Goal: Entertainment & Leisure: Browse casually

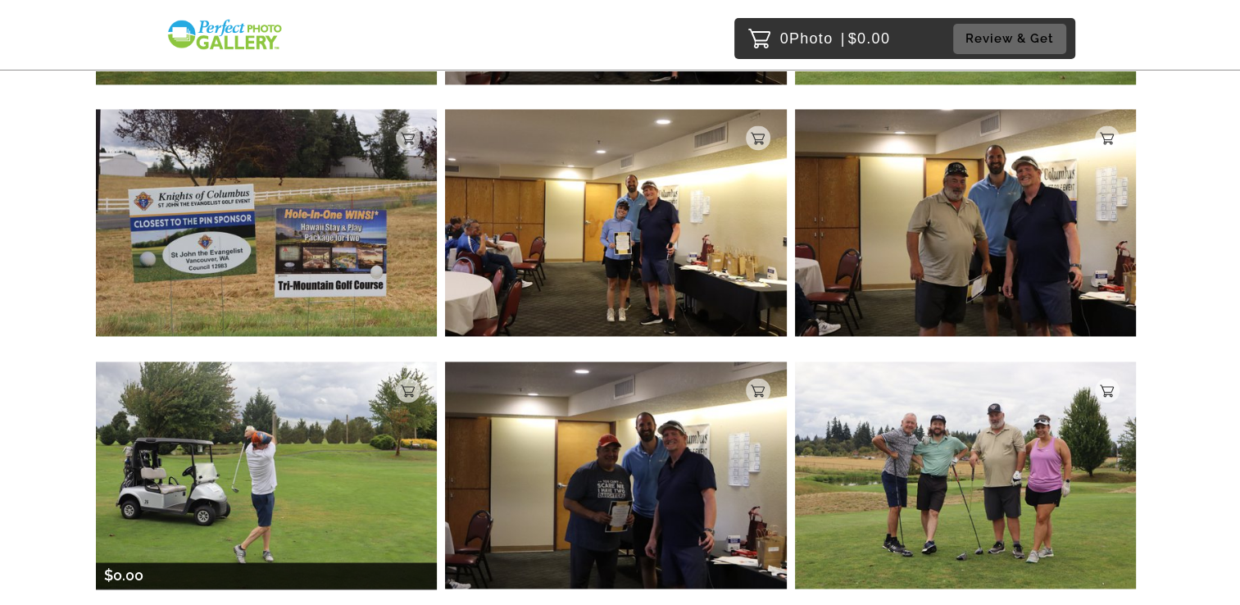
scroll to position [2367, 0]
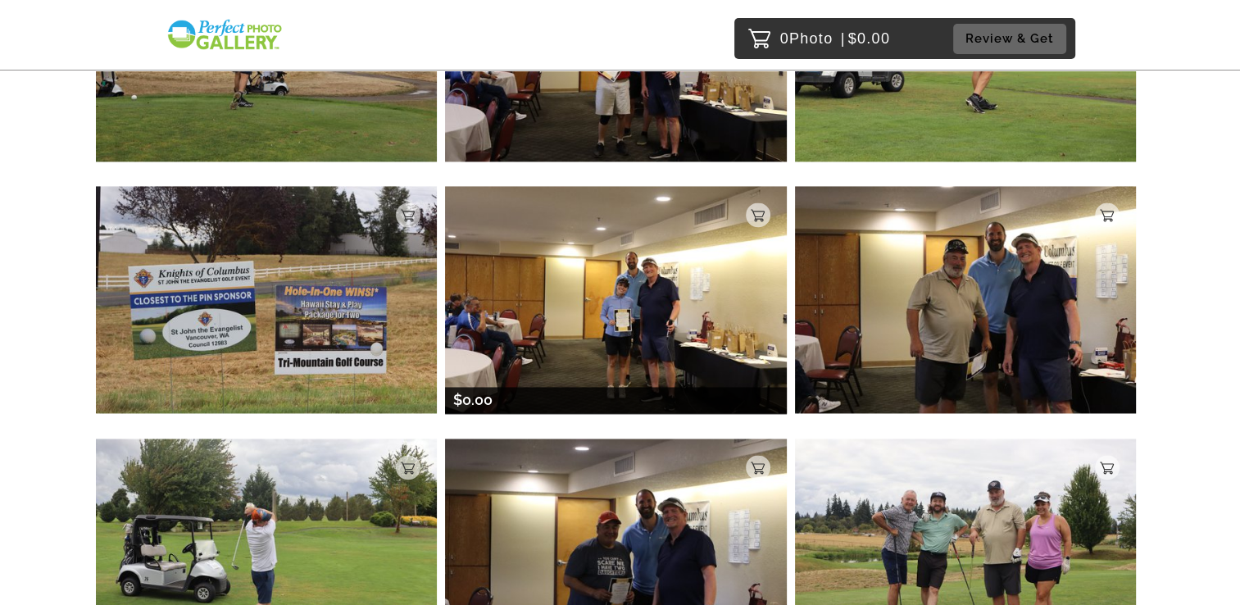
click at [561, 367] on img at bounding box center [616, 299] width 342 height 227
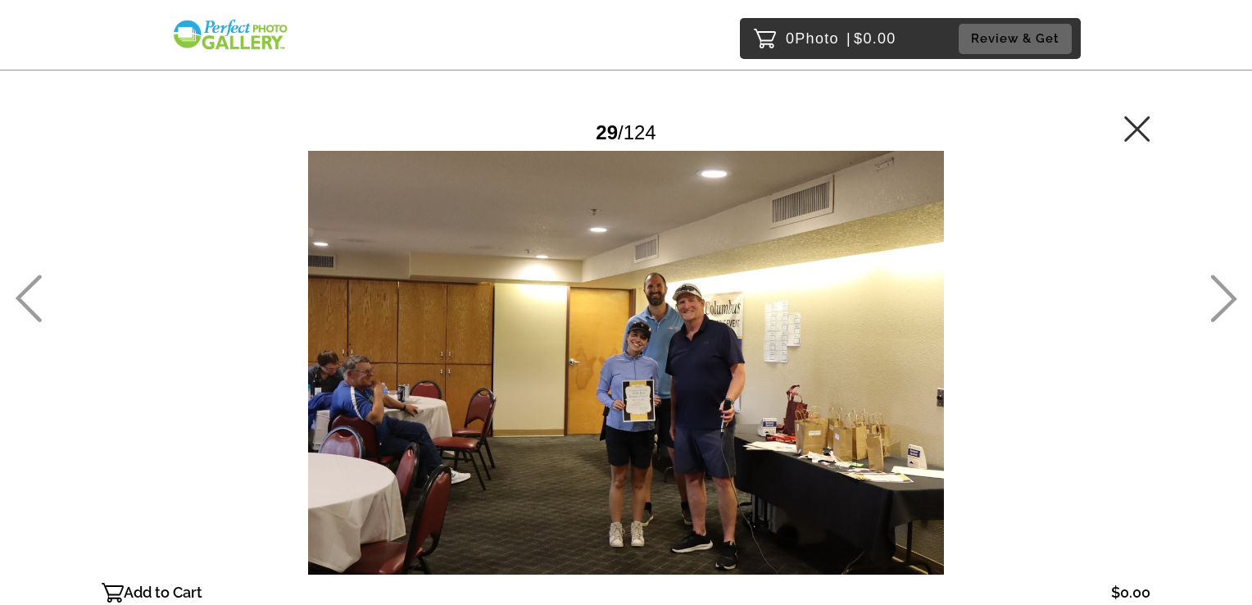
click at [1216, 287] on icon at bounding box center [1224, 299] width 27 height 48
